Goal: Transaction & Acquisition: Register for event/course

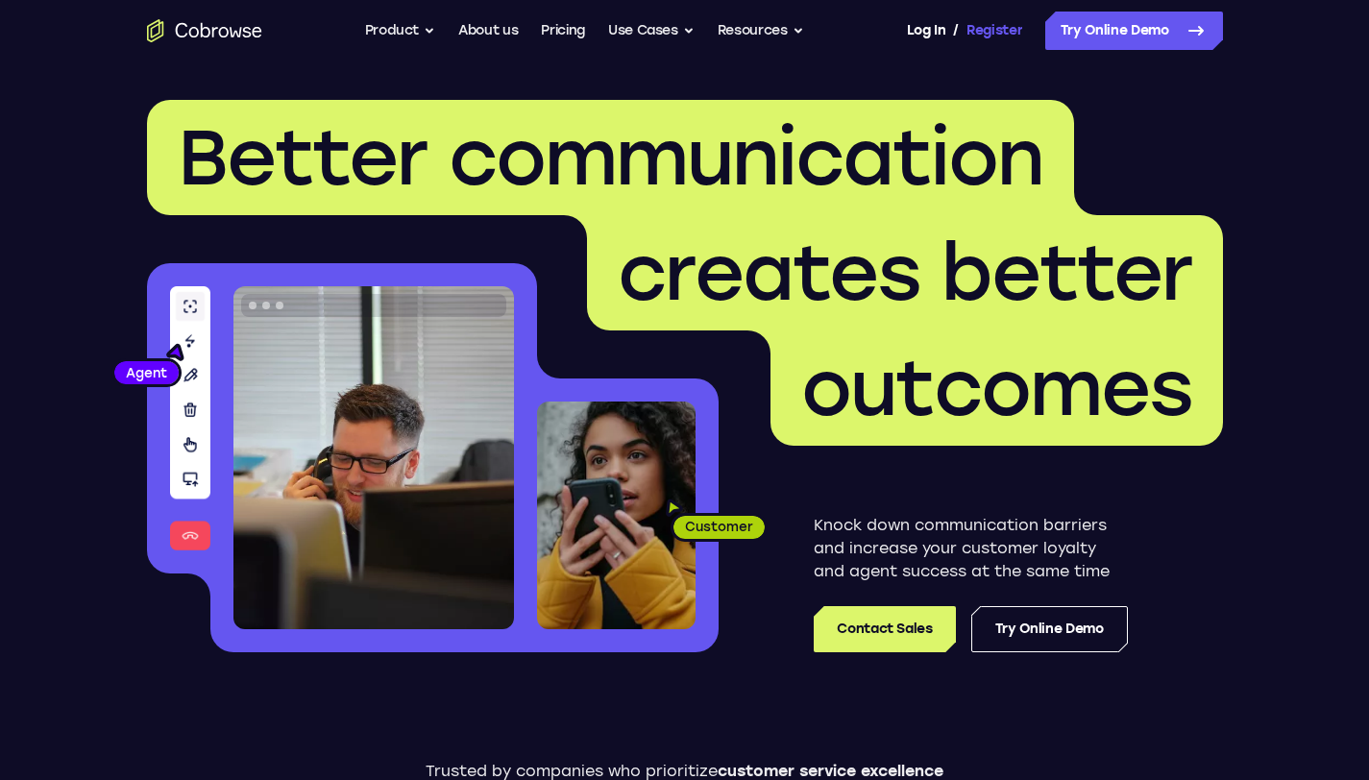
click at [989, 38] on link "Register" at bounding box center [994, 31] width 56 height 38
